Goal: Task Accomplishment & Management: Manage account settings

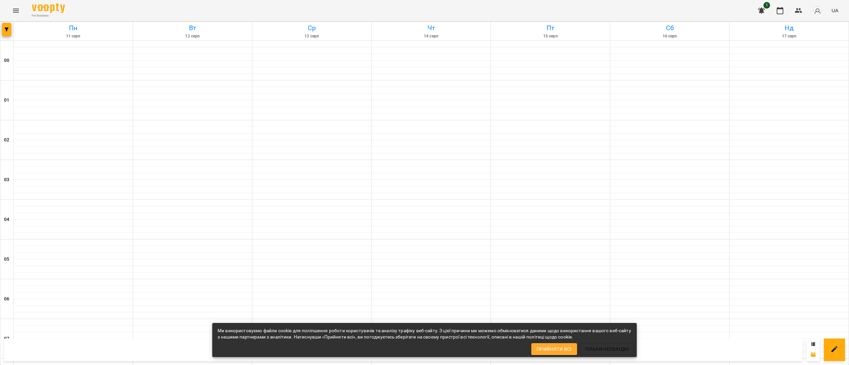
scroll to position [472, 0]
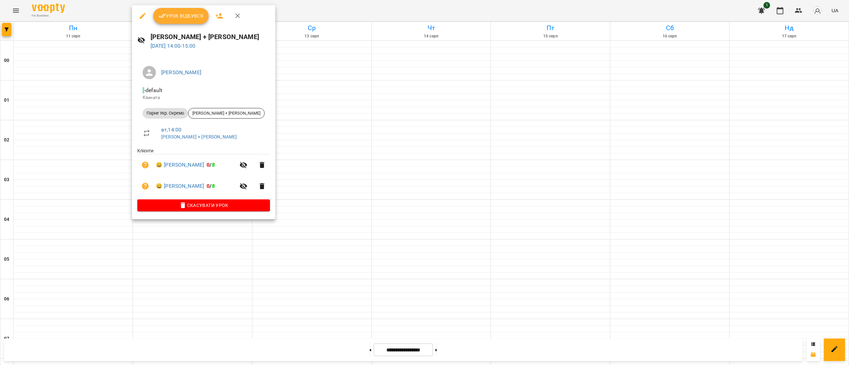
click at [178, 14] on span "Урок відбувся" at bounding box center [180, 16] width 45 height 8
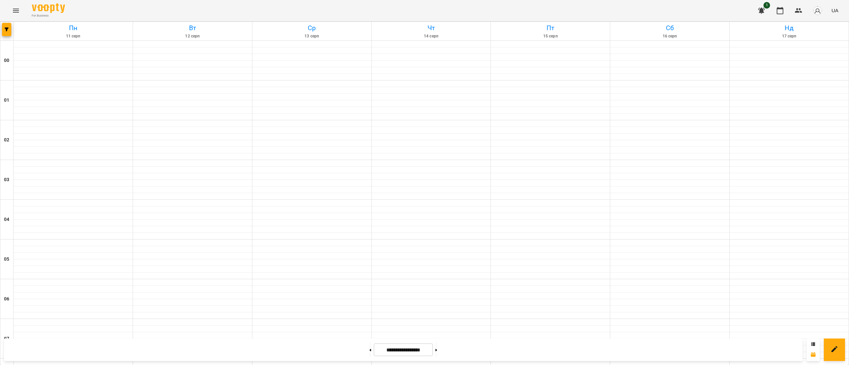
scroll to position [558, 0]
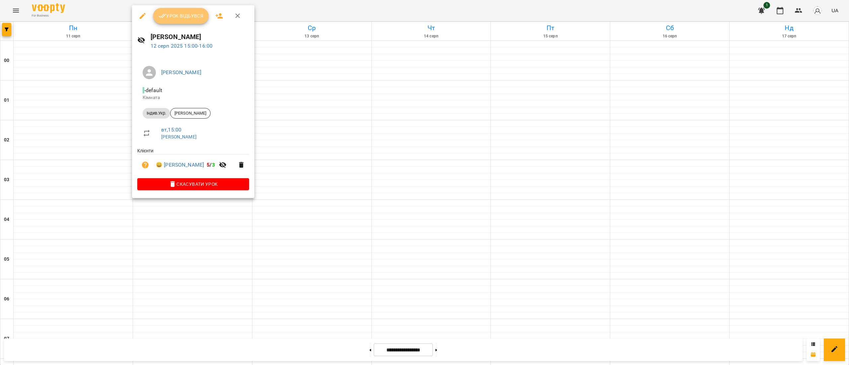
click at [172, 15] on span "Урок відбувся" at bounding box center [180, 16] width 45 height 8
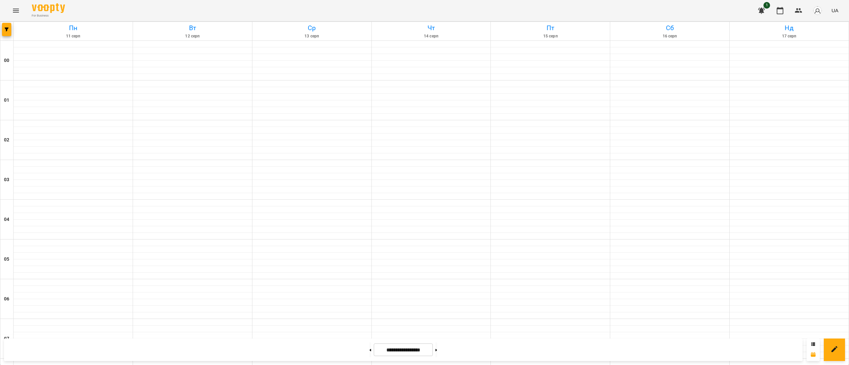
scroll to position [600, 0]
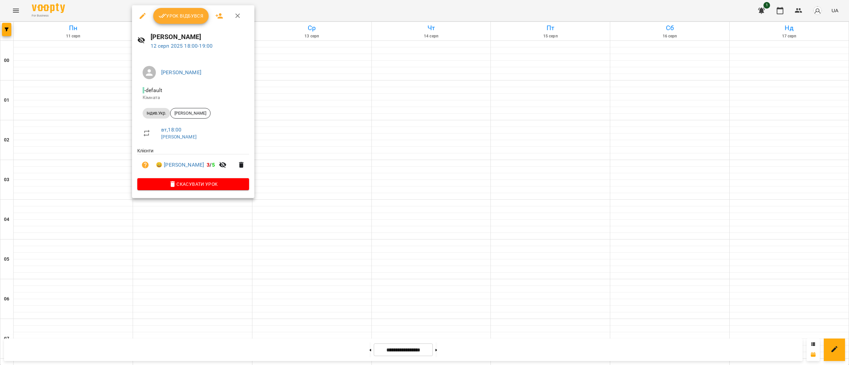
click at [173, 17] on span "Урок відбувся" at bounding box center [180, 16] width 45 height 8
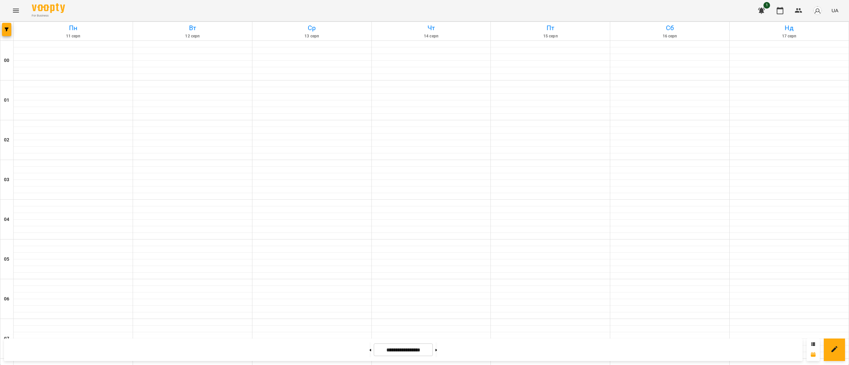
scroll to position [354, 0]
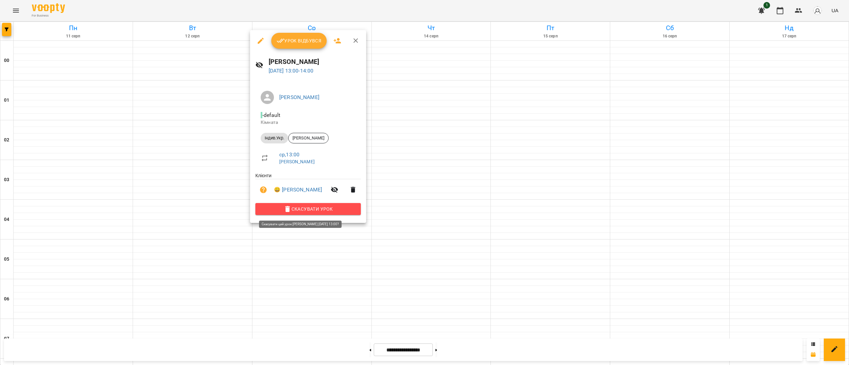
click at [316, 209] on span "Скасувати Урок" at bounding box center [308, 209] width 95 height 8
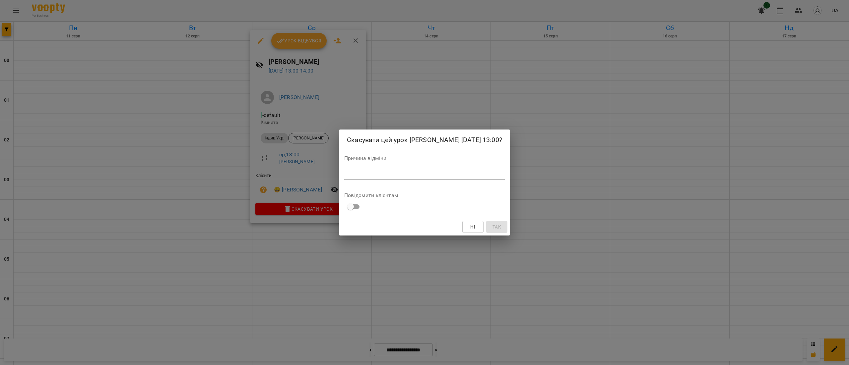
click at [419, 180] on div "*" at bounding box center [424, 174] width 160 height 11
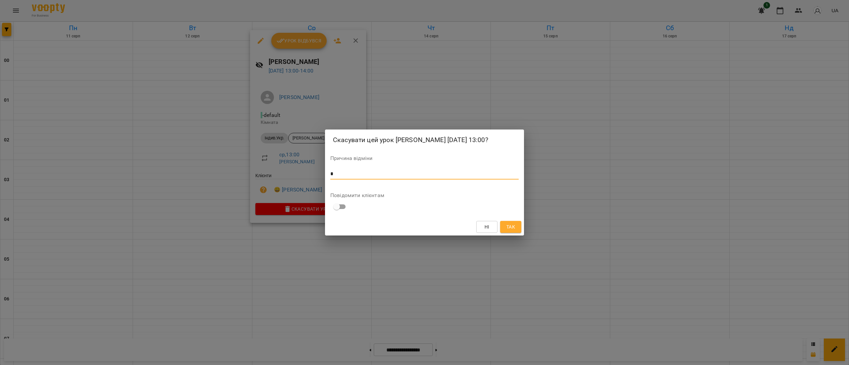
type textarea "*"
click at [515, 231] on span "Так" at bounding box center [510, 227] width 11 height 8
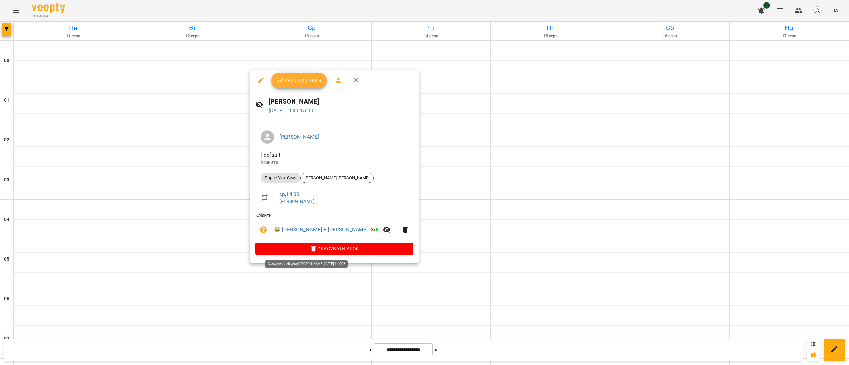
click at [328, 246] on span "Скасувати Урок" at bounding box center [334, 249] width 147 height 8
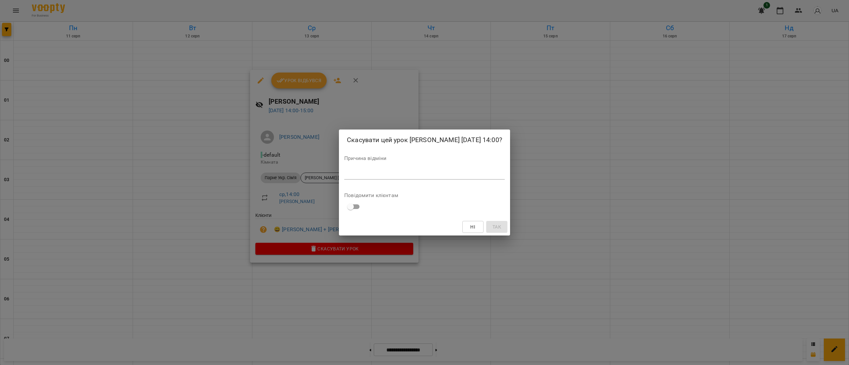
click at [412, 171] on div "Причина відміни *" at bounding box center [424, 169] width 160 height 27
click at [412, 177] on textarea at bounding box center [424, 174] width 160 height 6
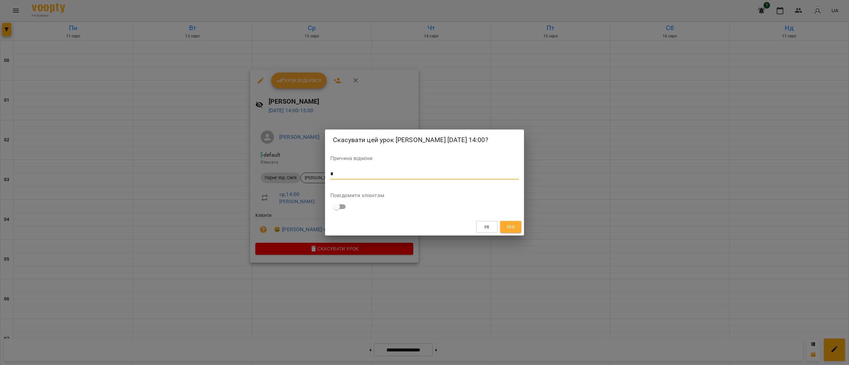
type textarea "*"
click at [512, 231] on span "Так" at bounding box center [510, 227] width 9 height 8
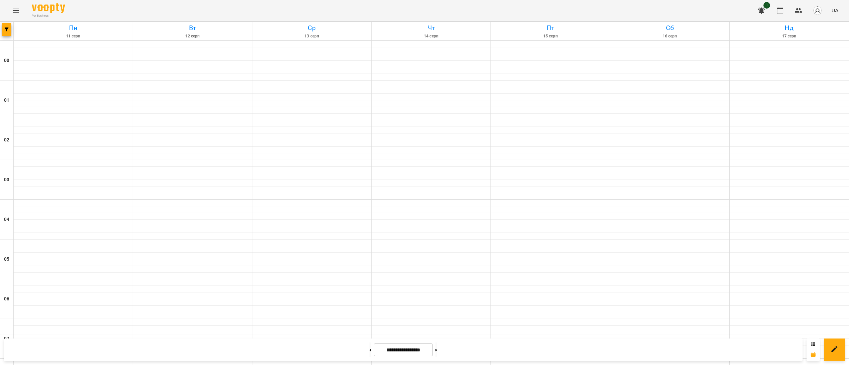
scroll to position [467, 0]
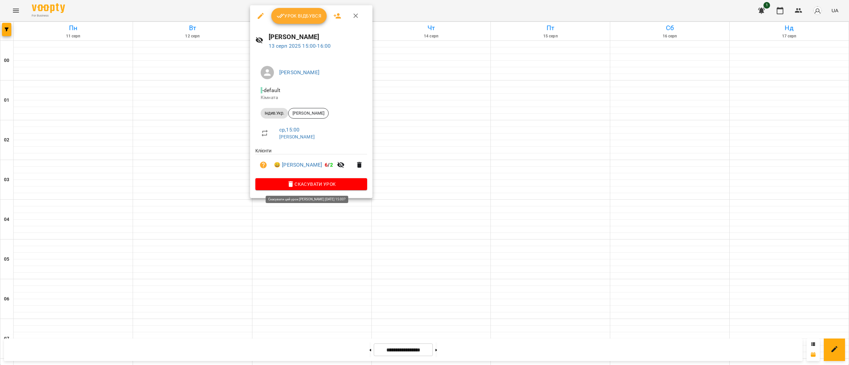
click at [357, 185] on span "Скасувати Урок" at bounding box center [311, 184] width 101 height 8
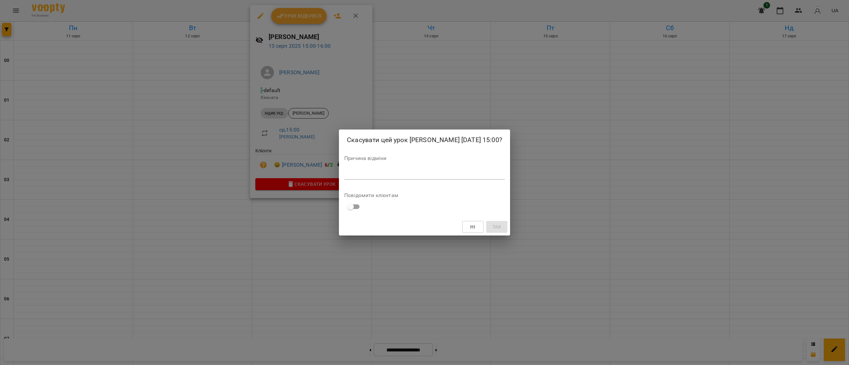
click at [413, 188] on div "Скасувати цей урок [PERSON_NAME] [DATE] 15:00? Причина відміни * Повідомити клі…" at bounding box center [424, 183] width 171 height 106
click at [413, 180] on div "*" at bounding box center [424, 174] width 160 height 11
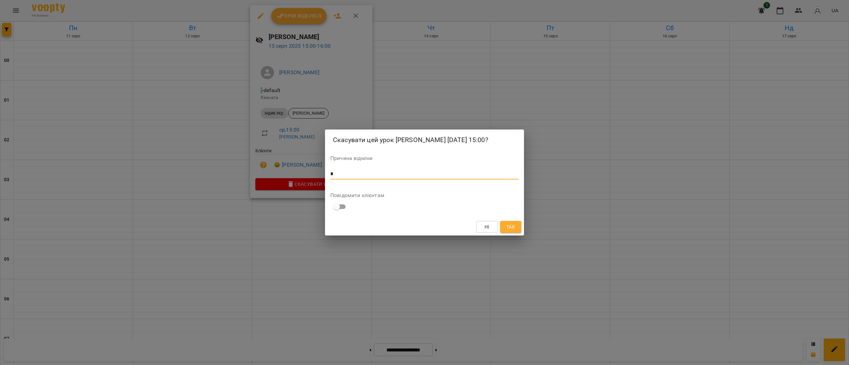
type textarea "*"
click at [509, 231] on span "Так" at bounding box center [510, 227] width 9 height 8
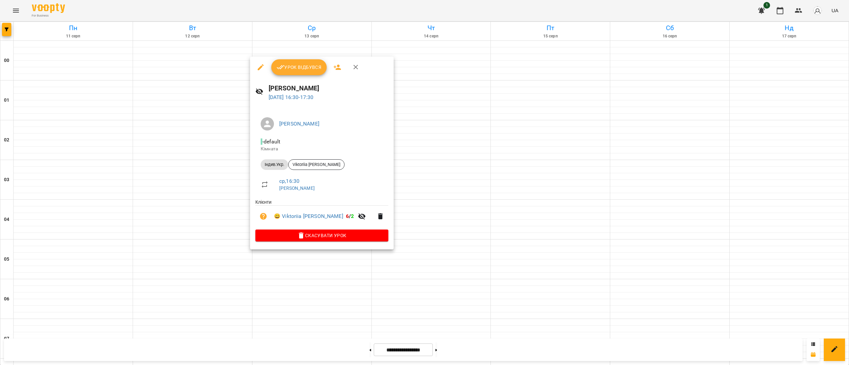
click at [341, 233] on span "Скасувати Урок" at bounding box center [322, 236] width 122 height 8
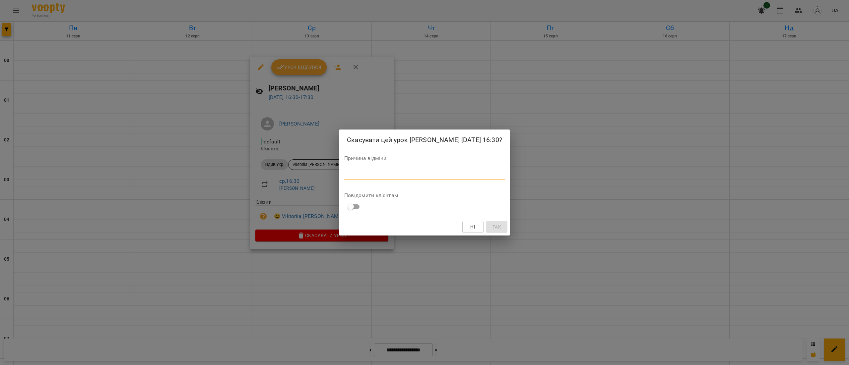
click at [391, 177] on textarea at bounding box center [424, 174] width 160 height 6
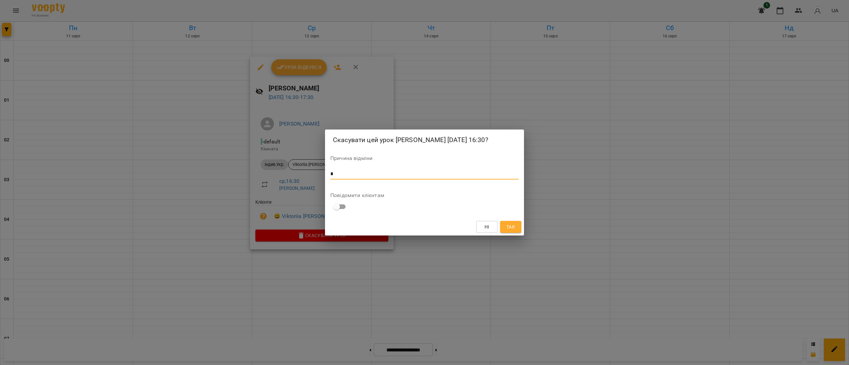
type textarea "*"
click at [512, 231] on span "Так" at bounding box center [510, 227] width 9 height 8
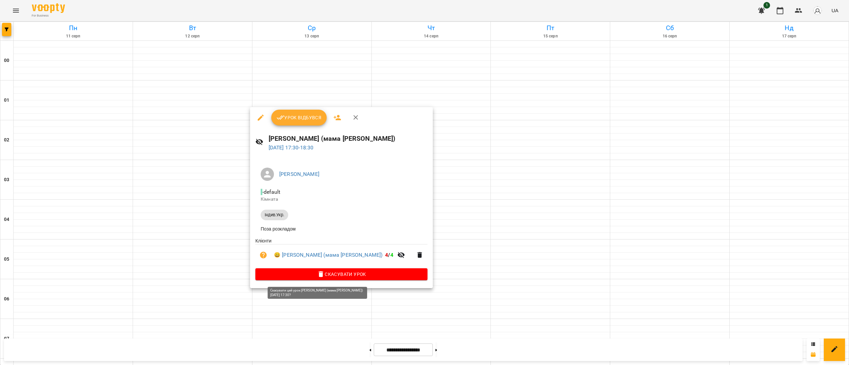
click at [345, 274] on span "Скасувати Урок" at bounding box center [341, 275] width 161 height 8
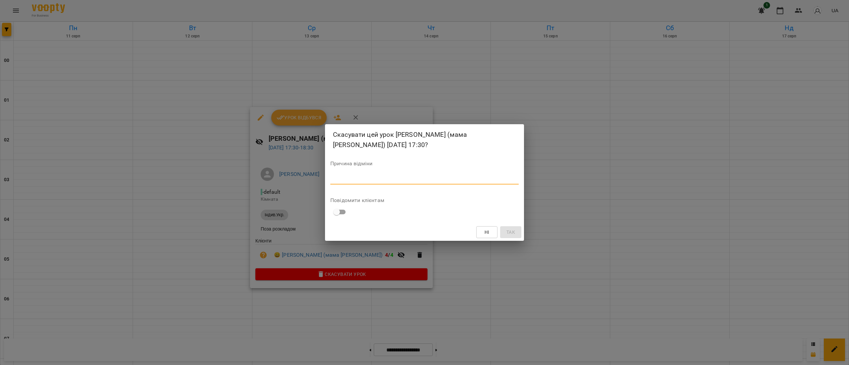
click at [425, 182] on textarea at bounding box center [424, 179] width 188 height 6
type textarea "*"
click at [515, 234] on span "Так" at bounding box center [510, 232] width 9 height 8
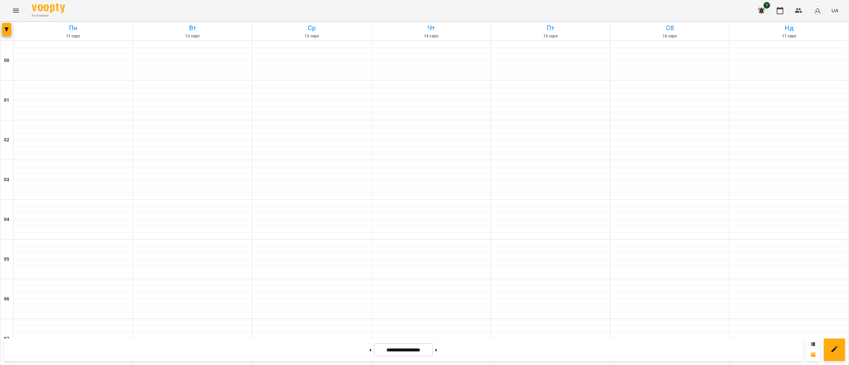
scroll to position [477, 0]
